Goal: Navigation & Orientation: Find specific page/section

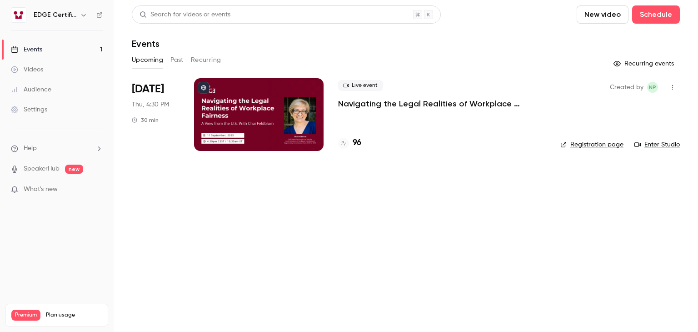
click at [357, 141] on h4 "96" at bounding box center [357, 143] width 9 height 12
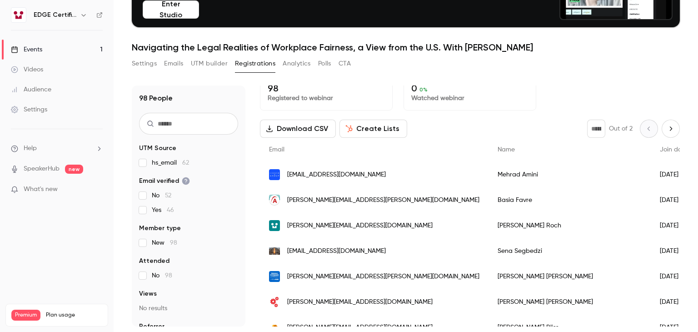
scroll to position [10, 0]
click at [661, 133] on button "Next page" at bounding box center [670, 129] width 18 height 18
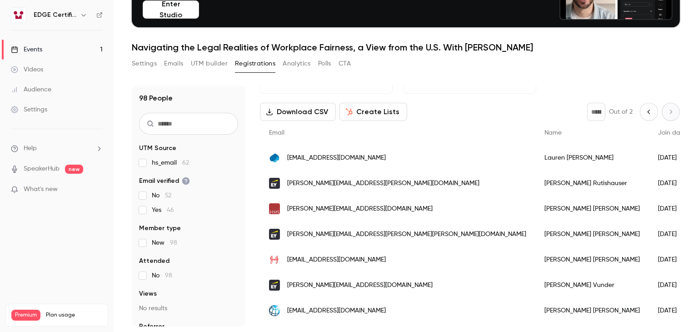
scroll to position [25, 0]
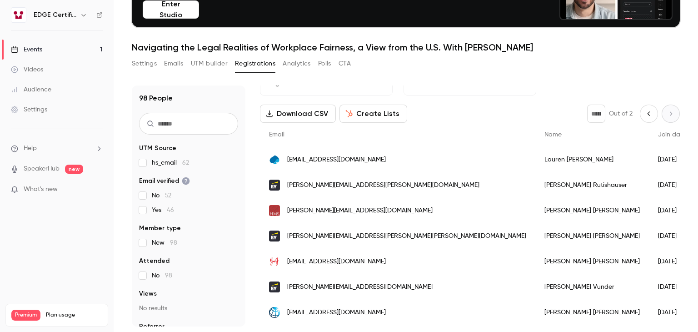
click at [644, 115] on icon "Previous page" at bounding box center [649, 113] width 10 height 7
type input "*"
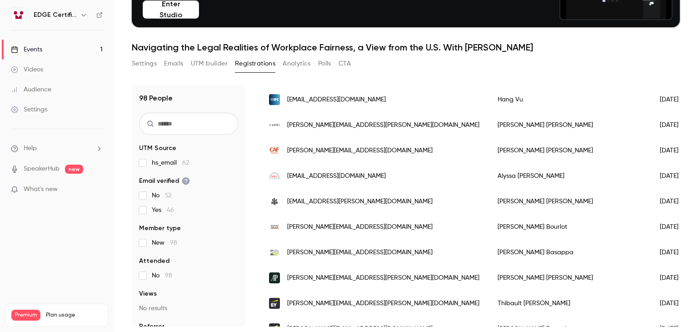
scroll to position [0, 0]
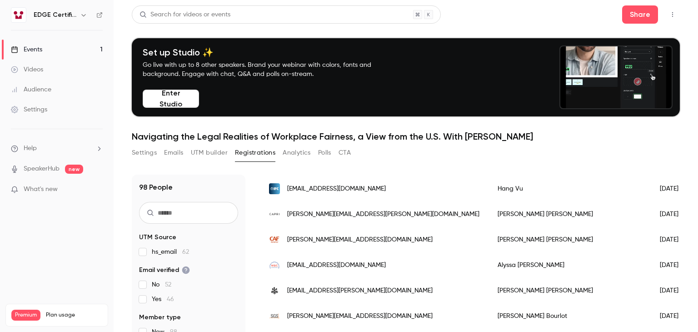
click at [57, 48] on link "Events 1" at bounding box center [57, 50] width 114 height 20
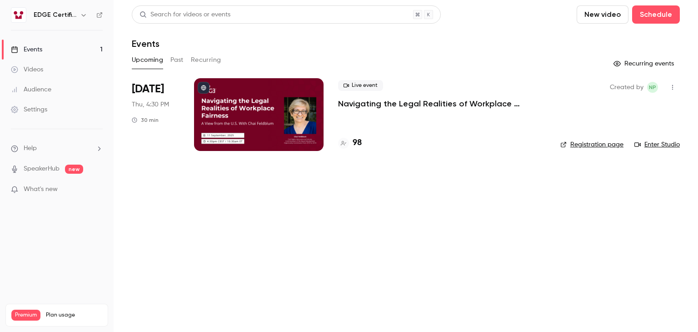
click at [658, 145] on link "Enter Studio" at bounding box center [656, 144] width 45 height 9
